Goal: Obtain resource: Obtain resource

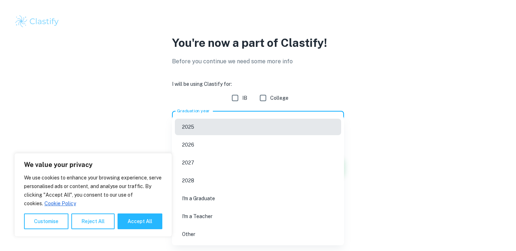
click at [285, 118] on body "We value your privacy We use cookies to enhance your browsing experience, serve…" at bounding box center [258, 125] width 516 height 251
click at [227, 147] on li "2026" at bounding box center [258, 145] width 166 height 16
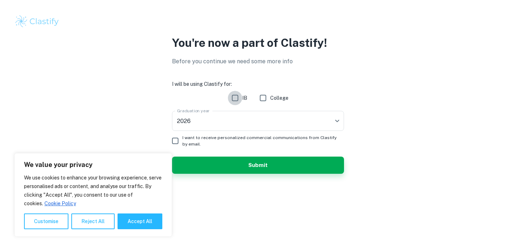
click at [236, 96] on input "IB" at bounding box center [235, 98] width 14 height 14
checkbox input "true"
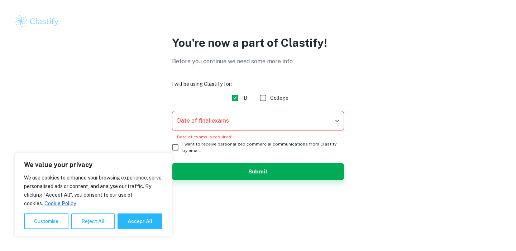
click at [209, 116] on body "We value your privacy We use cookies to enhance your browsing experience, serve…" at bounding box center [258, 125] width 516 height 251
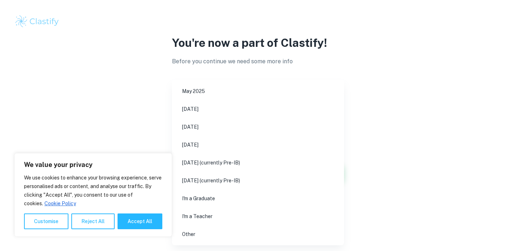
click at [222, 144] on li "November 2026" at bounding box center [258, 145] width 166 height 16
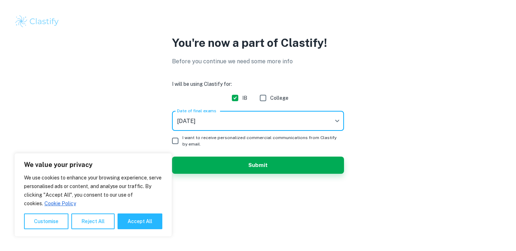
click at [192, 119] on body "We value your privacy We use cookies to enhance your browsing experience, serve…" at bounding box center [258, 125] width 516 height 251
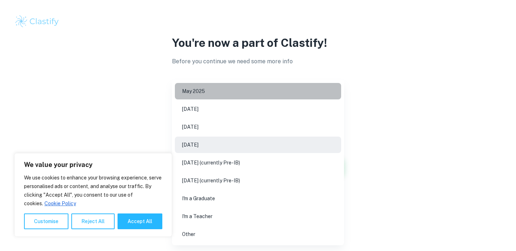
click at [202, 88] on li "May 2025" at bounding box center [258, 91] width 166 height 16
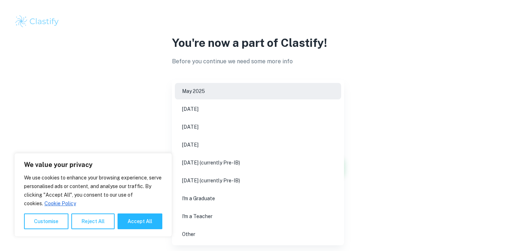
click at [209, 123] on body "We value your privacy We use cookies to enhance your browsing experience, serve…" at bounding box center [258, 125] width 516 height 251
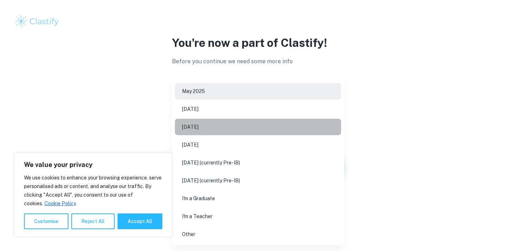
click at [205, 125] on li "May 2026" at bounding box center [258, 127] width 166 height 16
type input "M26"
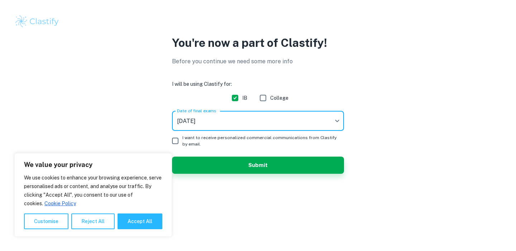
click at [213, 125] on body "We value your privacy We use cookies to enhance your browsing experience, serve…" at bounding box center [258, 125] width 516 height 251
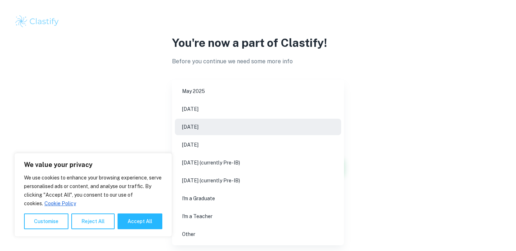
click at [145, 139] on div at bounding box center [258, 125] width 516 height 251
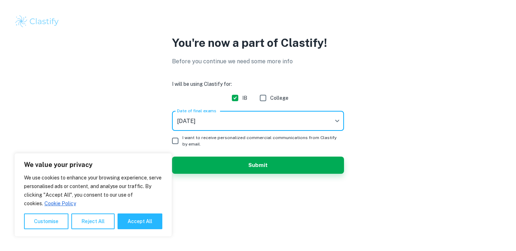
click at [179, 142] on input "I want to receive personalized commercial communications from Clastify by email." at bounding box center [175, 141] width 14 height 14
checkbox input "true"
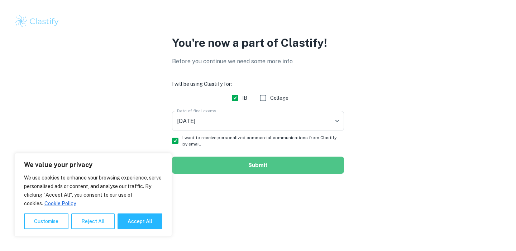
click at [206, 167] on button "Submit" at bounding box center [258, 165] width 172 height 17
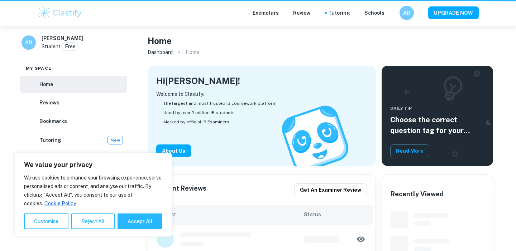
click at [202, 149] on div "Welcome to Clastify: The largest and most trusted IB coursework platform Used b…" at bounding box center [261, 123] width 211 height 67
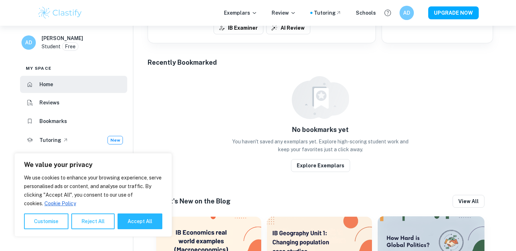
scroll to position [387, 0]
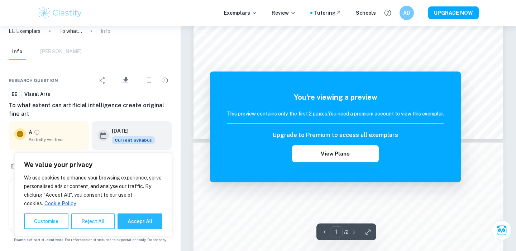
scroll to position [342, 0]
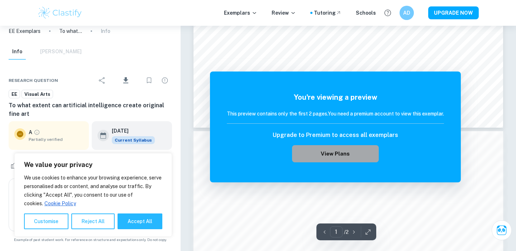
click at [344, 153] on button "View Plans" at bounding box center [335, 153] width 87 height 17
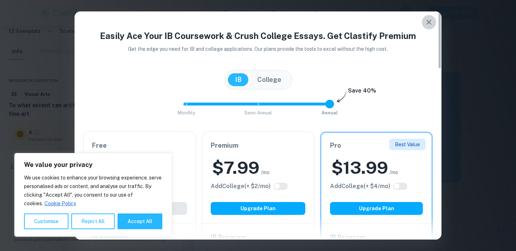
click at [431, 19] on icon "button" at bounding box center [429, 22] width 9 height 9
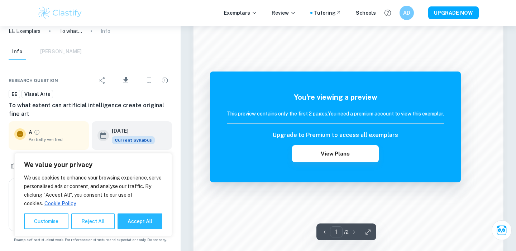
scroll to position [460, 0]
click at [102, 218] on button "Reject All" at bounding box center [92, 222] width 43 height 16
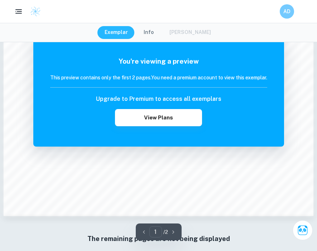
scroll to position [727, 0]
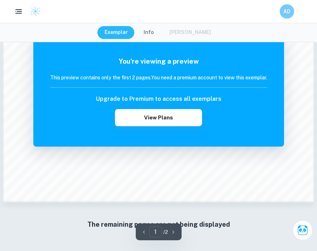
click at [194, 68] on div "You're viewing a preview This preview contains only the first 2 pages. You need…" at bounding box center [158, 91] width 217 height 70
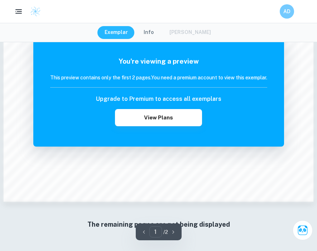
click at [261, 121] on div "Upgrade to Premium to access all exemplars View Plans" at bounding box center [158, 111] width 217 height 32
click at [257, 85] on div "This preview contains only the first 2 pages. You need a premium account to vie…" at bounding box center [158, 81] width 217 height 14
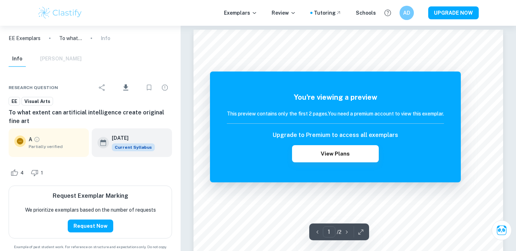
scroll to position [0, 0]
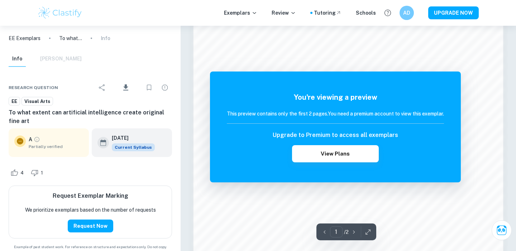
scroll to position [709, 0]
